Goal: Use online tool/utility: Use online tool/utility

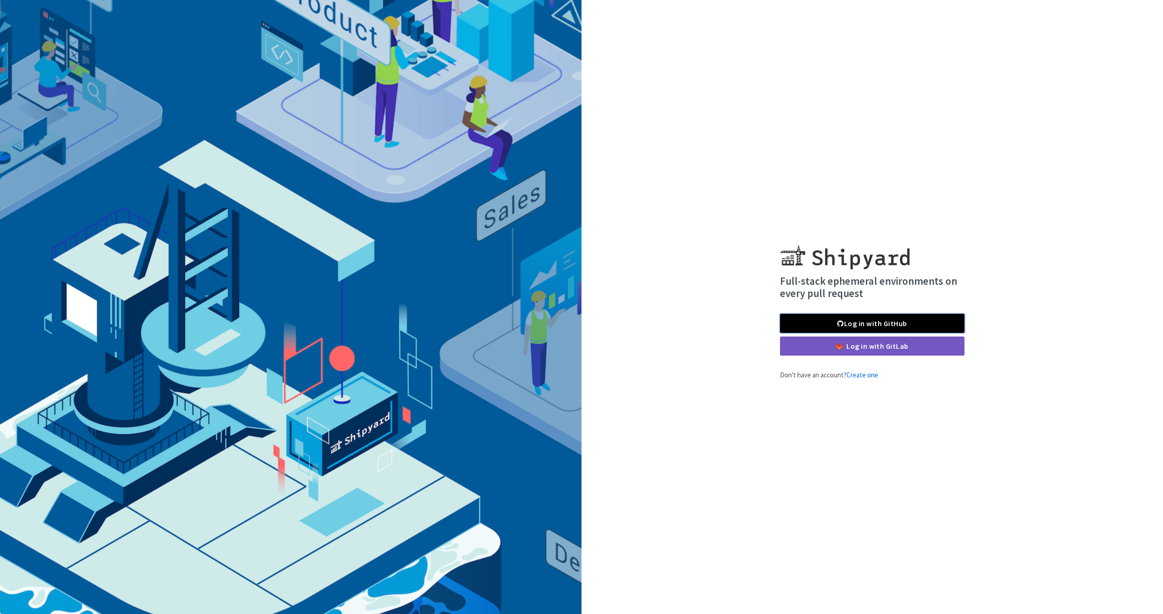
click at [895, 324] on link "Log in with GitHub" at bounding box center [872, 323] width 184 height 19
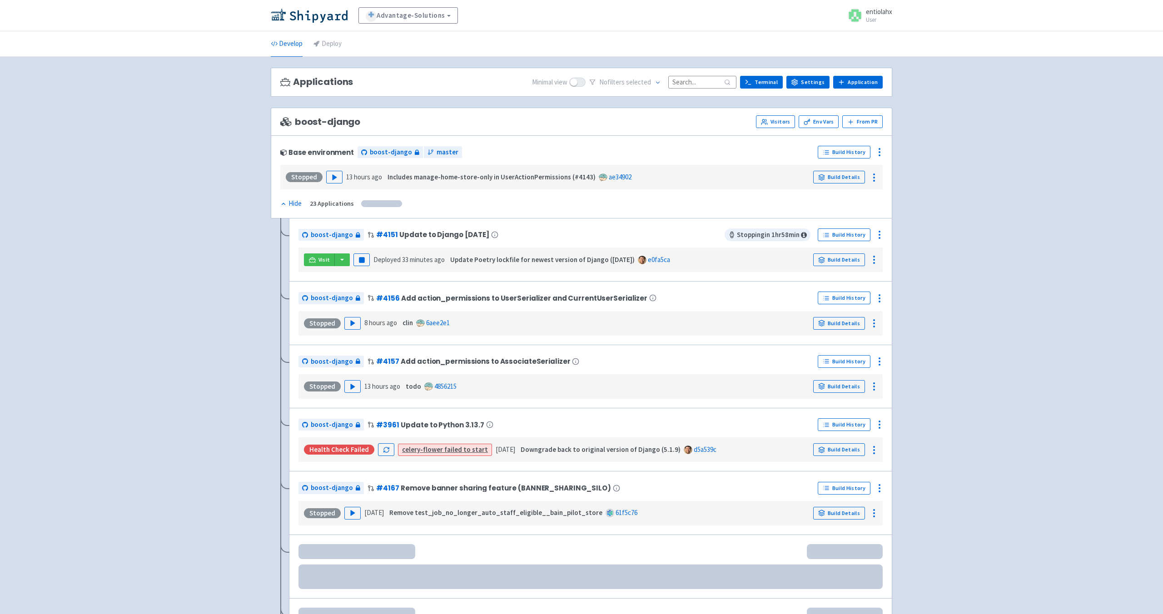
click at [713, 82] on input at bounding box center [702, 82] width 68 height 12
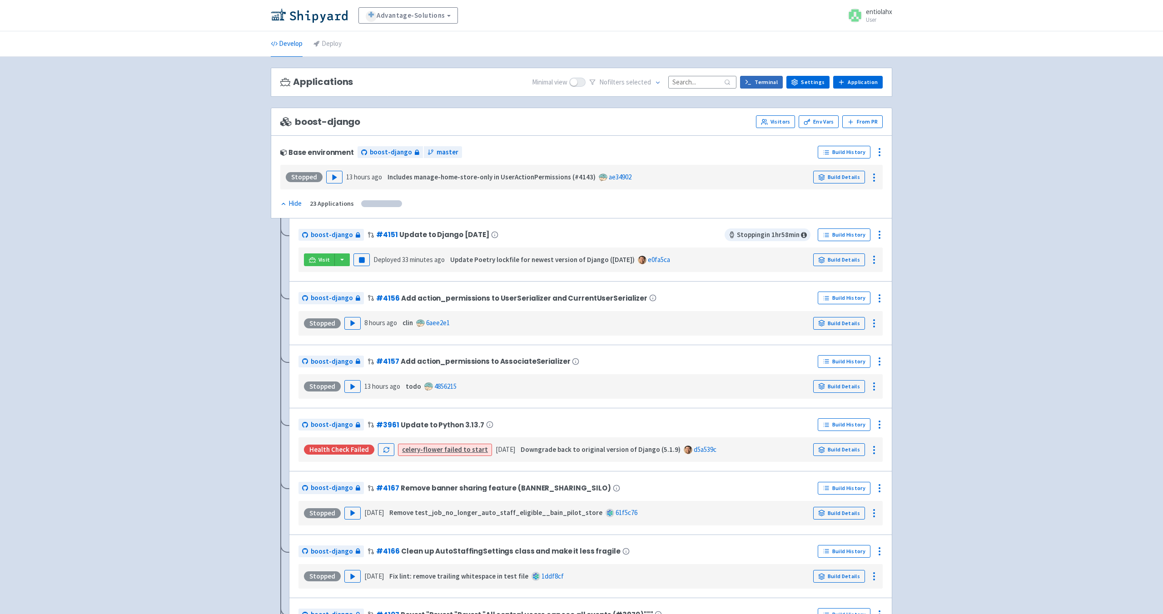
paste input "edit-view-prohibited-locations"
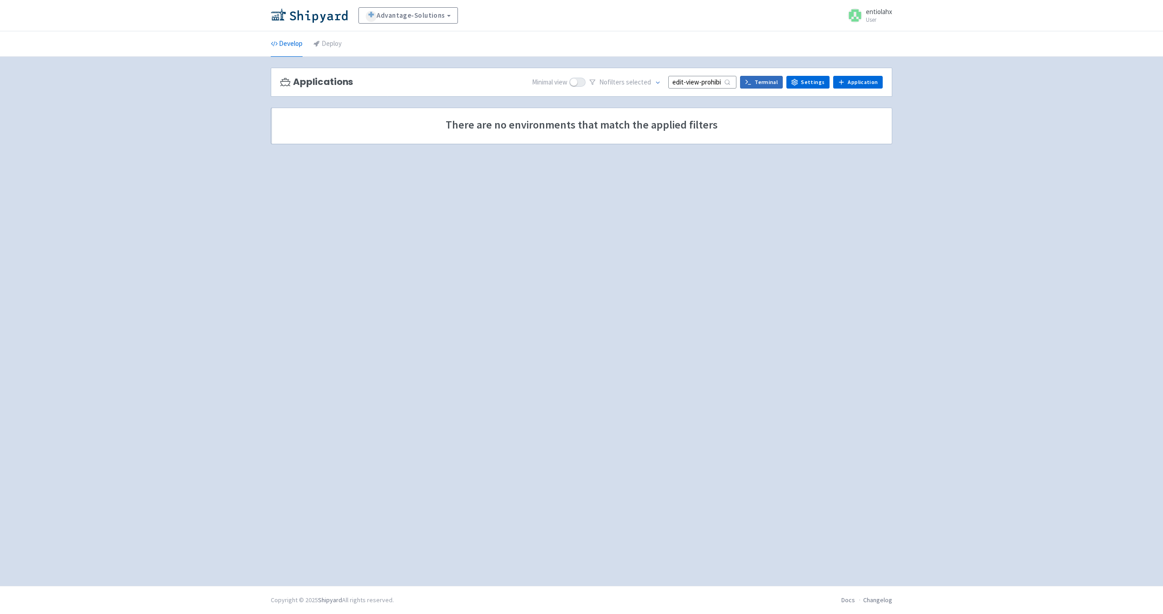
scroll to position [0, 37]
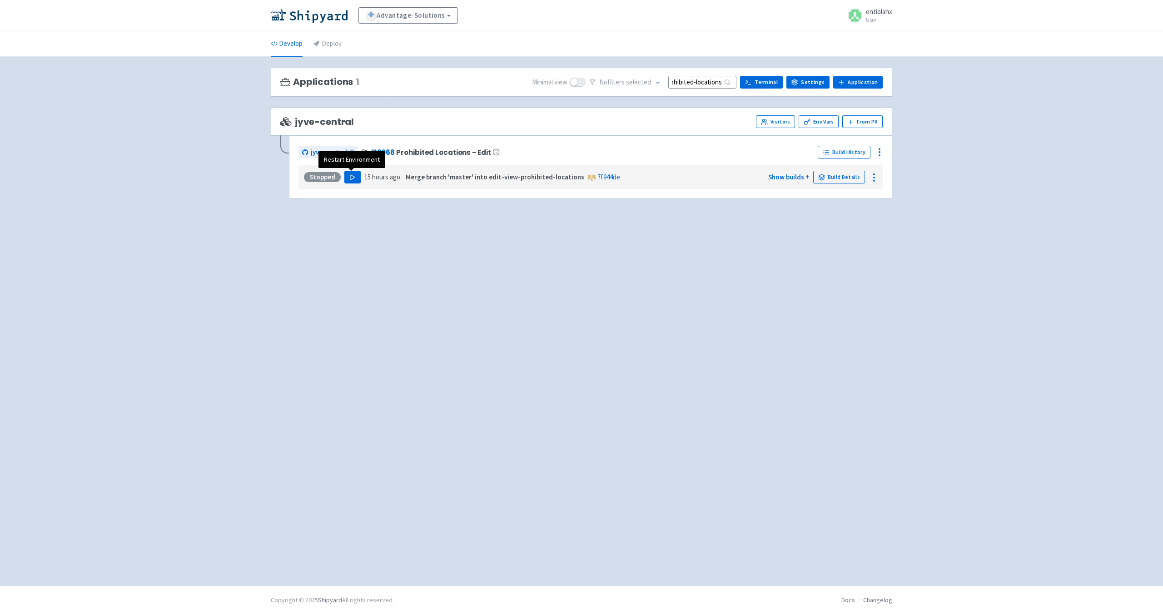
type input "edit-view-prohibited-locations"
click at [351, 177] on polygon "button" at bounding box center [353, 177] width 4 height 5
